Goal: Navigation & Orientation: Understand site structure

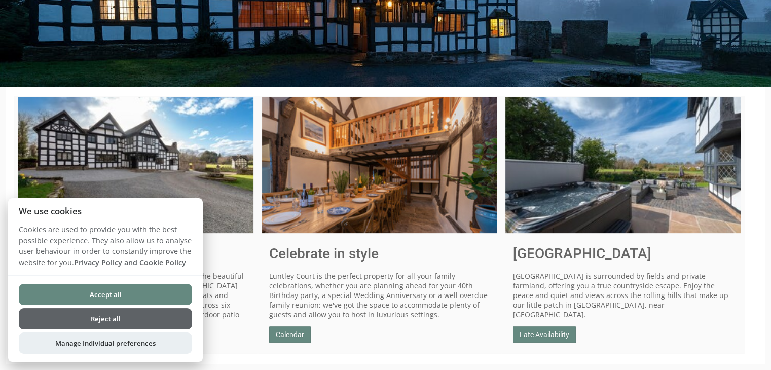
scroll to position [355, 0]
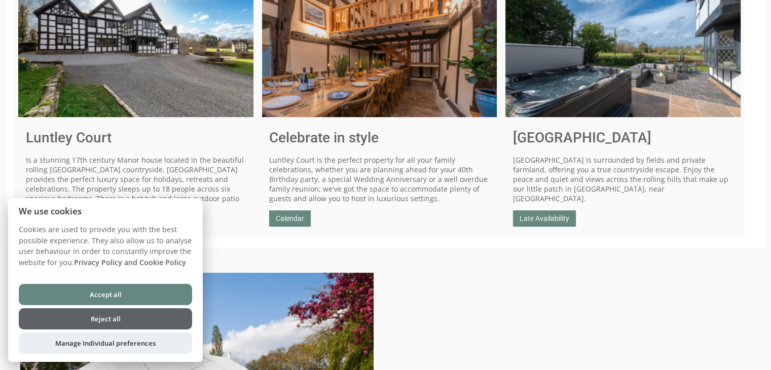
click at [79, 325] on button "Reject all" at bounding box center [105, 318] width 173 height 21
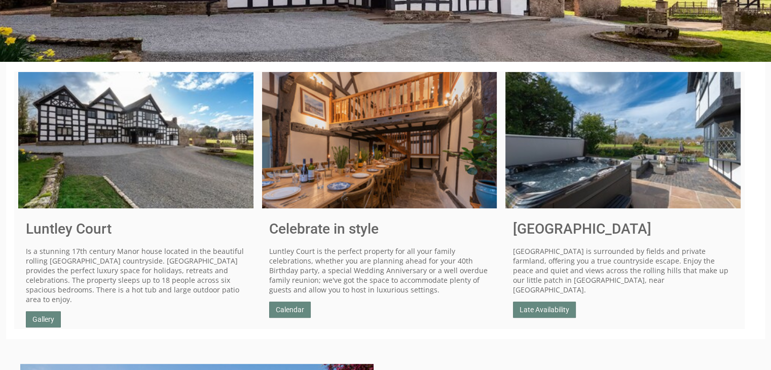
scroll to position [251, 0]
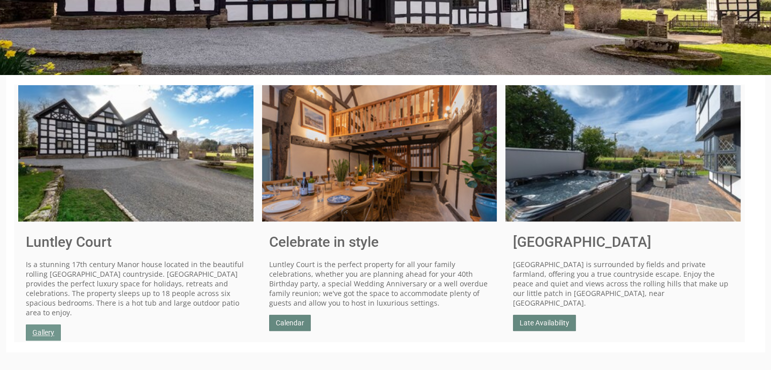
click at [33, 328] on link "Gallery" at bounding box center [43, 333] width 35 height 16
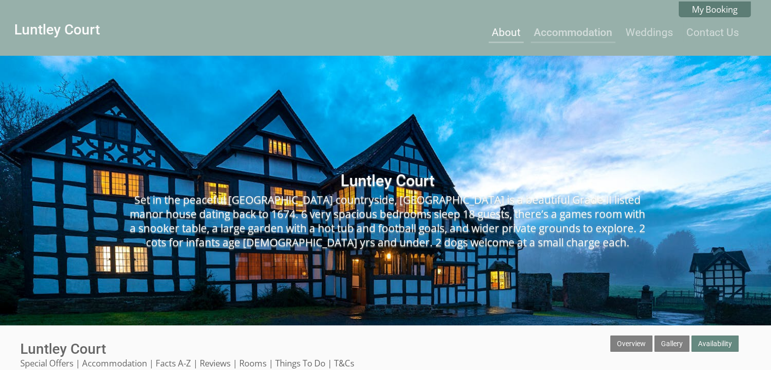
click at [503, 37] on link "About" at bounding box center [506, 32] width 29 height 12
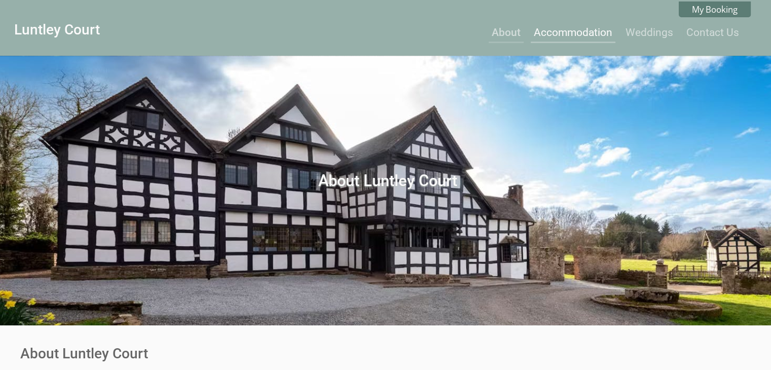
click at [589, 33] on link "Accommodation" at bounding box center [573, 32] width 79 height 12
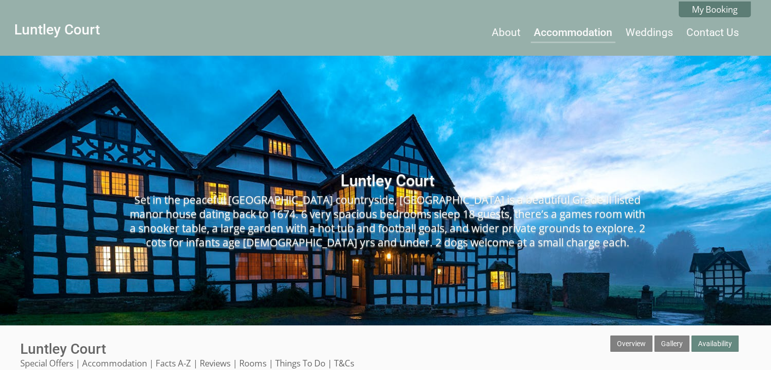
scroll to position [251, 0]
